Goal: Transaction & Acquisition: Purchase product/service

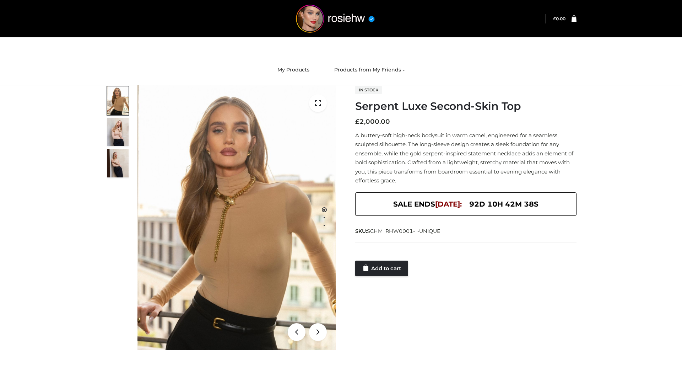
click at [382, 268] on link "Add to cart" at bounding box center [381, 268] width 53 height 16
